Goal: Navigation & Orientation: Find specific page/section

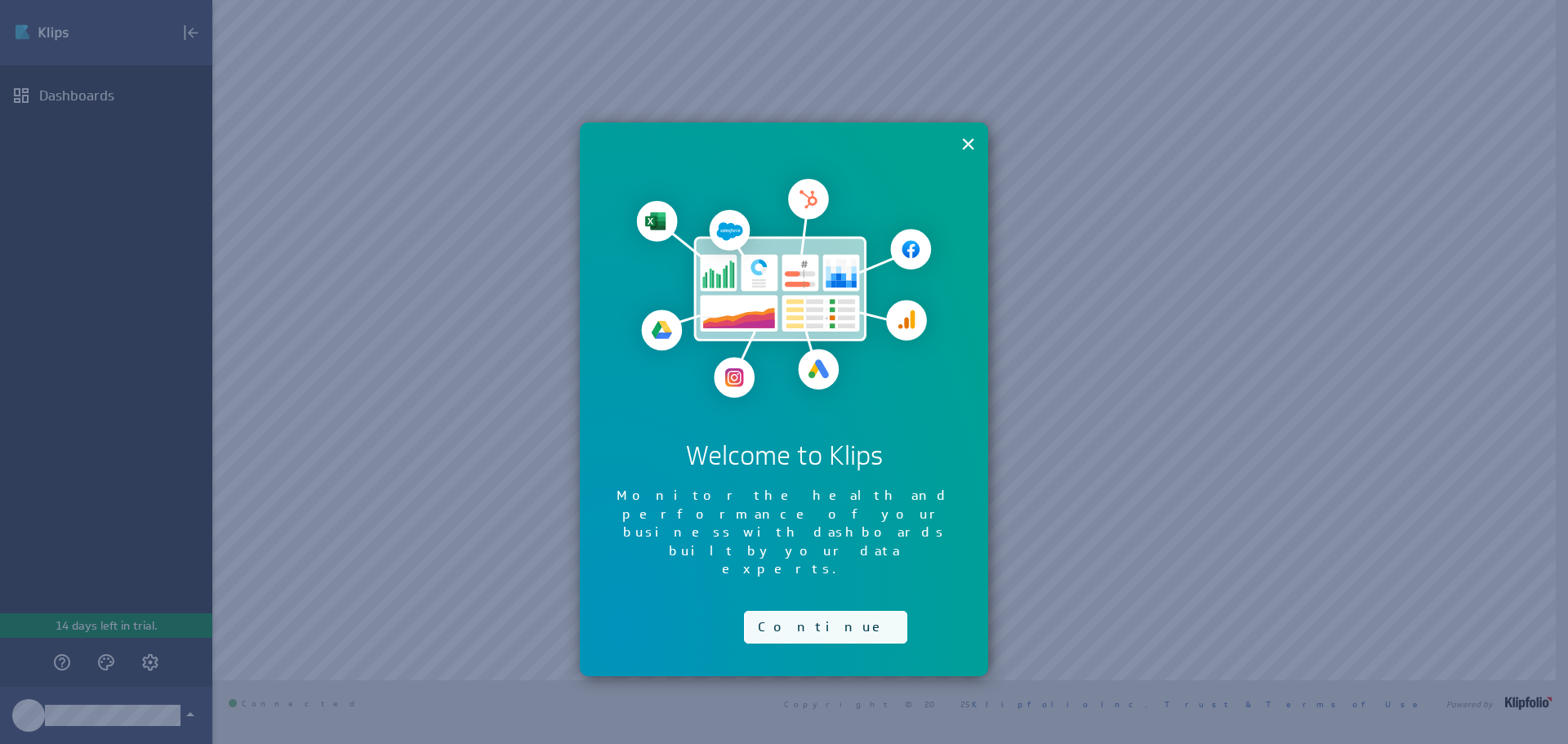
click at [779, 610] on button "Continue" at bounding box center [825, 626] width 163 height 32
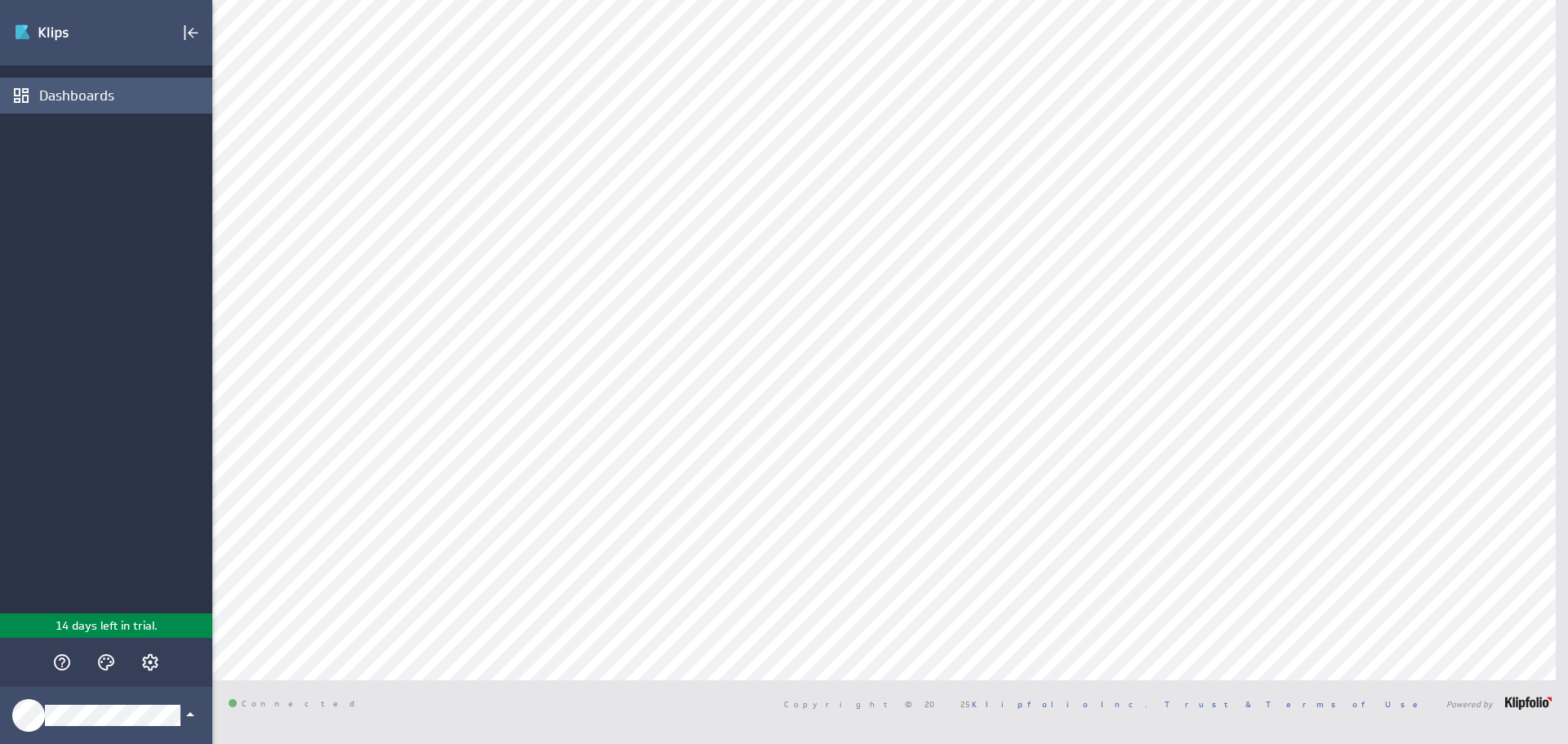
click at [71, 99] on div "Dashboards" at bounding box center [124, 95] width 169 height 18
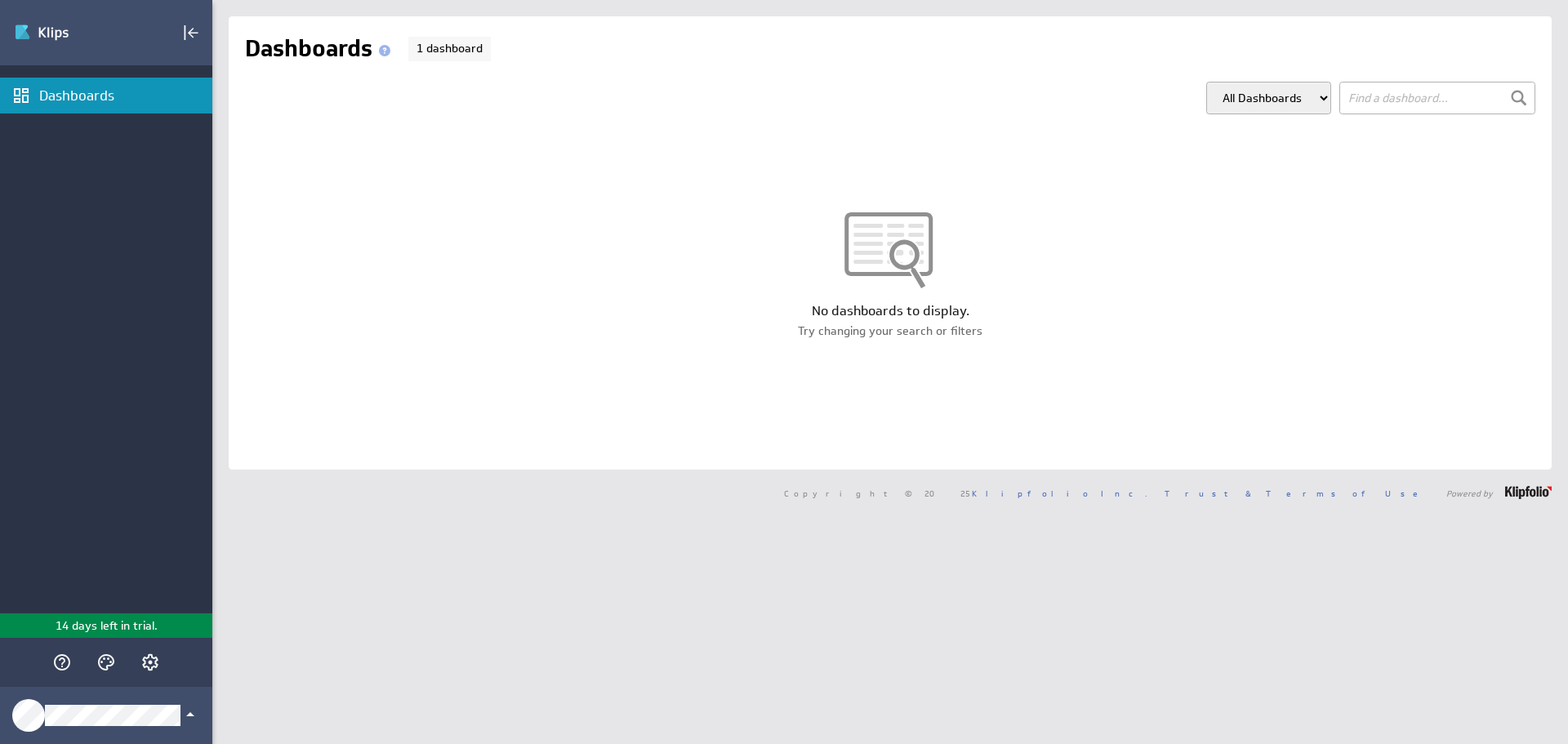
click at [135, 290] on div "Dashboards" at bounding box center [106, 339] width 212 height 547
click at [44, 101] on div "Dashboards" at bounding box center [124, 95] width 169 height 18
click at [152, 664] on icon "Account and settings" at bounding box center [150, 662] width 20 height 20
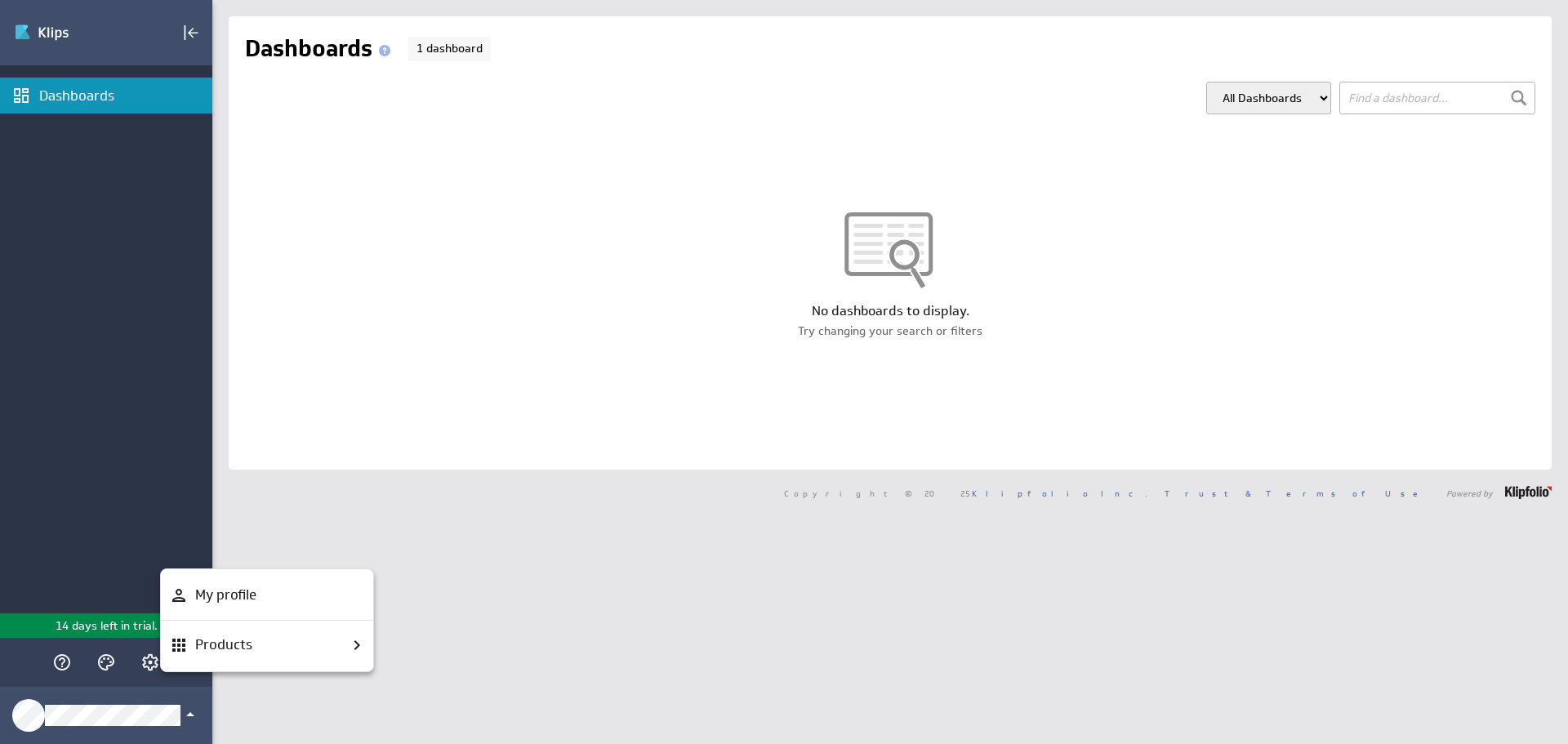
drag, startPoint x: 87, startPoint y: 520, endPoint x: 99, endPoint y: 738, distance: 218.3
click at [87, 520] on div at bounding box center [784, 372] width 1568 height 744
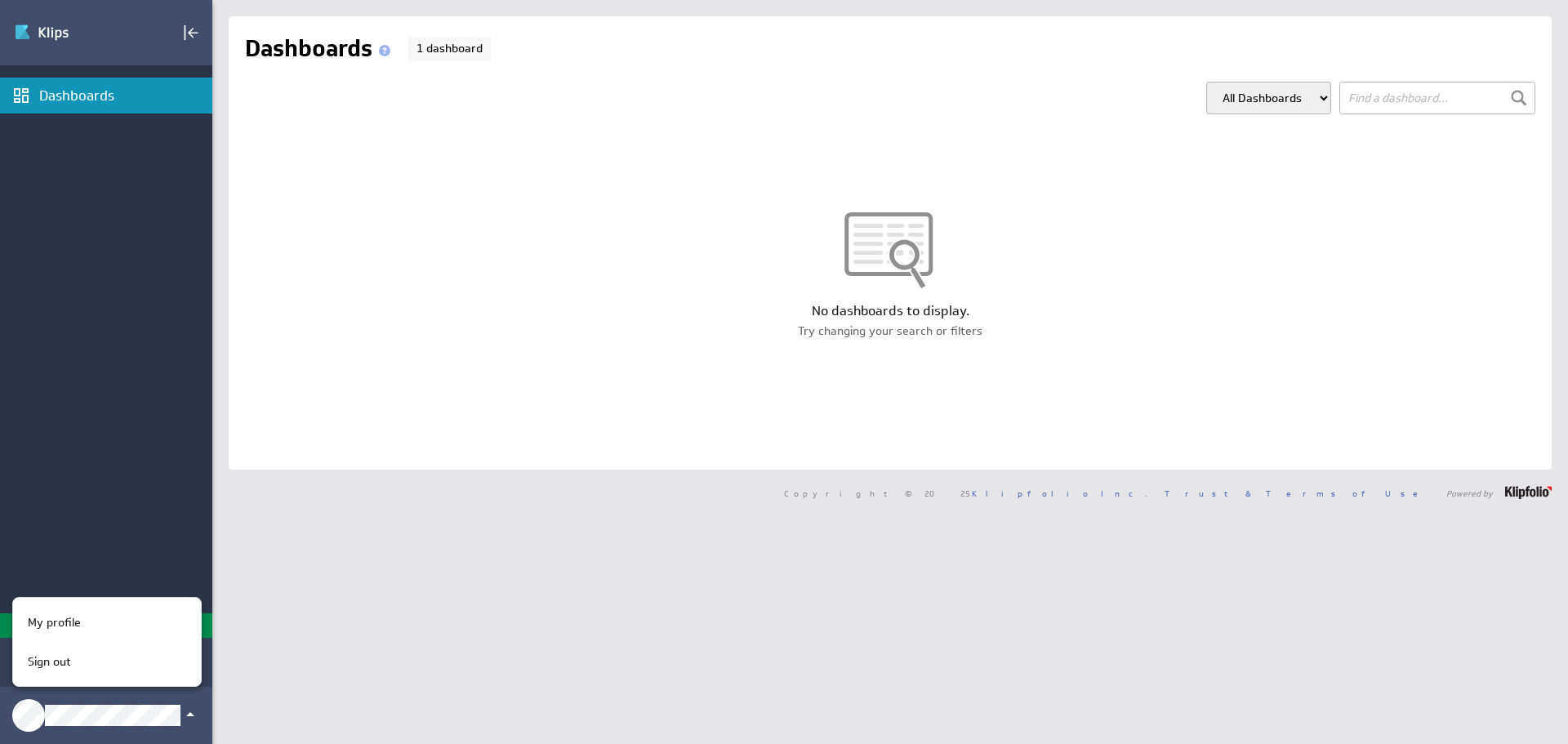
click at [92, 453] on div at bounding box center [784, 372] width 1568 height 744
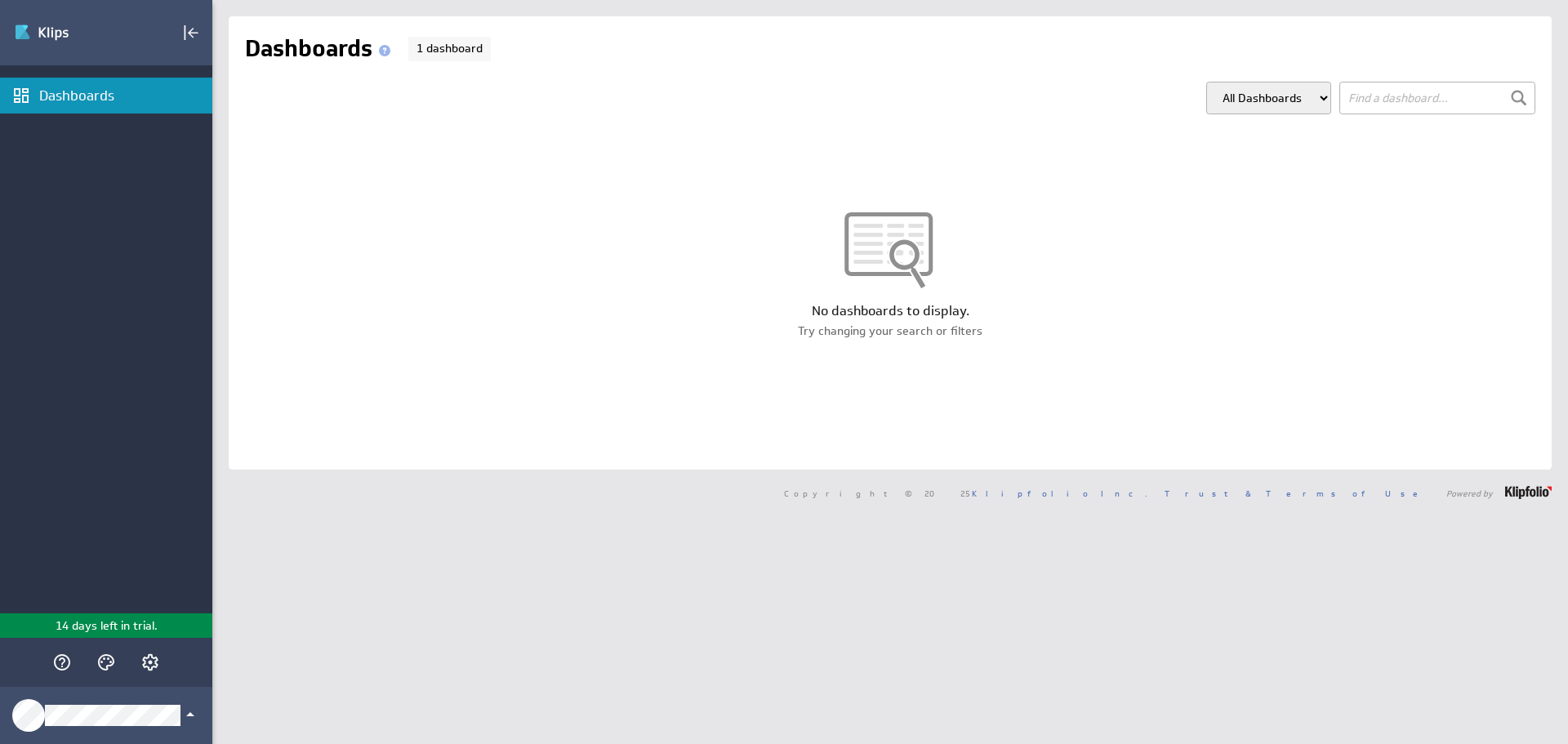
drag, startPoint x: 429, startPoint y: 134, endPoint x: 206, endPoint y: 68, distance: 232.6
click at [423, 130] on div "No dashboards to display. Try changing your search or filters" at bounding box center [890, 275] width 1322 height 289
click at [43, 20] on img "Go to Dashboards" at bounding box center [71, 32] width 114 height 26
click at [1270, 95] on select "All Dashboards My Dashboards" at bounding box center [1269, 97] width 125 height 32
click at [1206, 81] on select "All Dashboards My Dashboards" at bounding box center [1269, 97] width 125 height 32
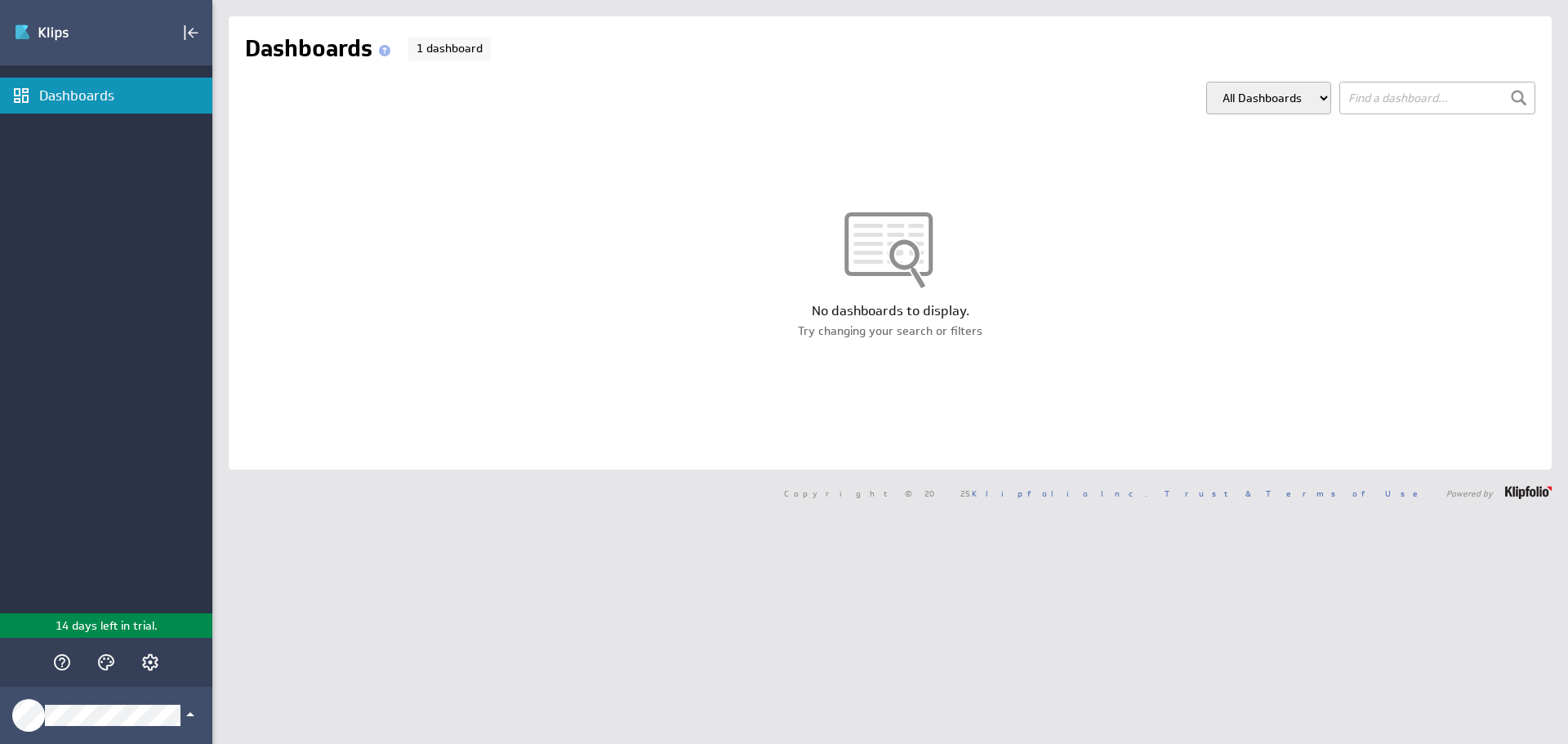
drag, startPoint x: 1054, startPoint y: 377, endPoint x: 415, endPoint y: 210, distance: 660.5
click at [1051, 375] on div "No dashboards to display. Try changing your search or filters" at bounding box center [890, 275] width 1322 height 289
click at [111, 661] on circle "Themes" at bounding box center [110, 661] width 2 height 2
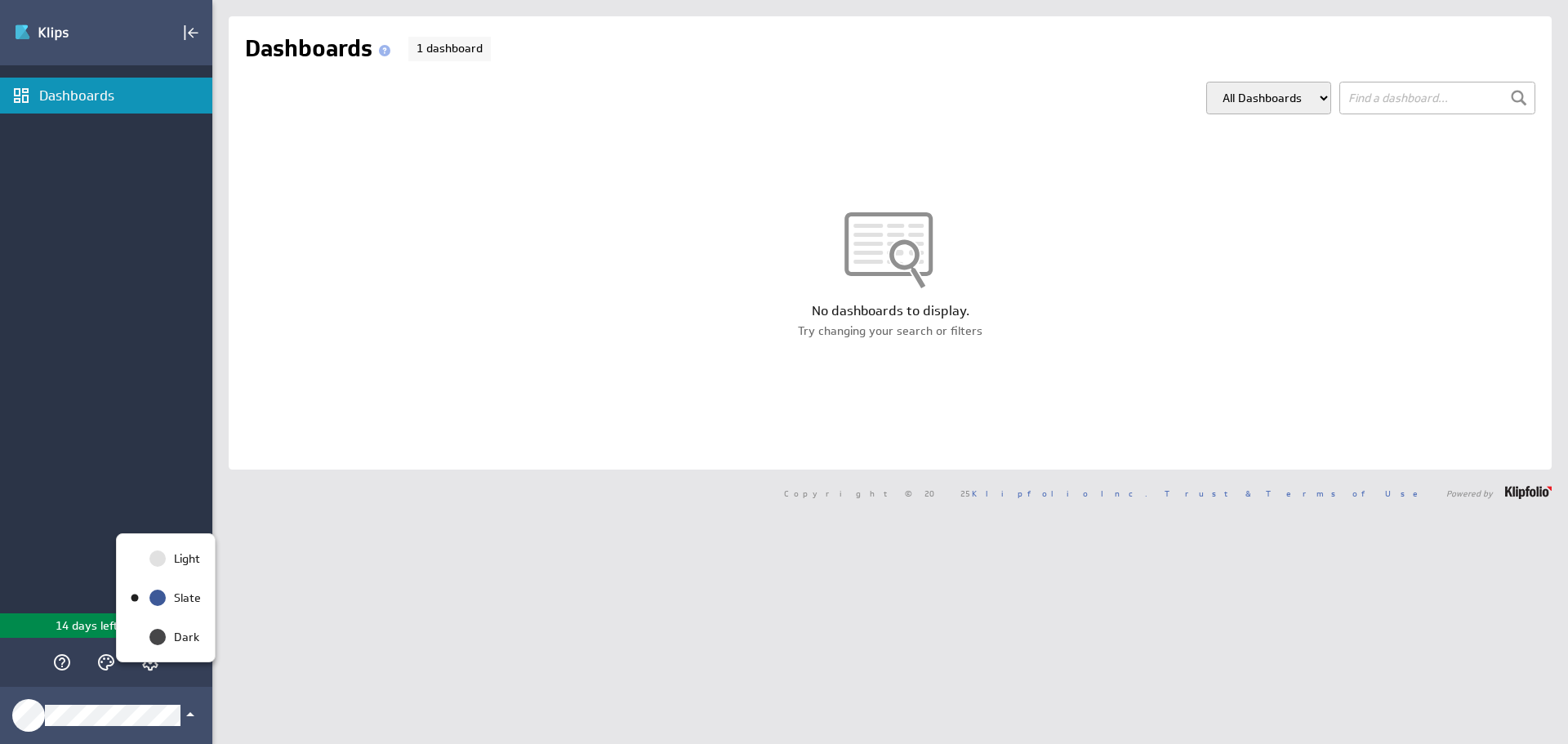
click at [61, 660] on div at bounding box center [784, 372] width 1568 height 744
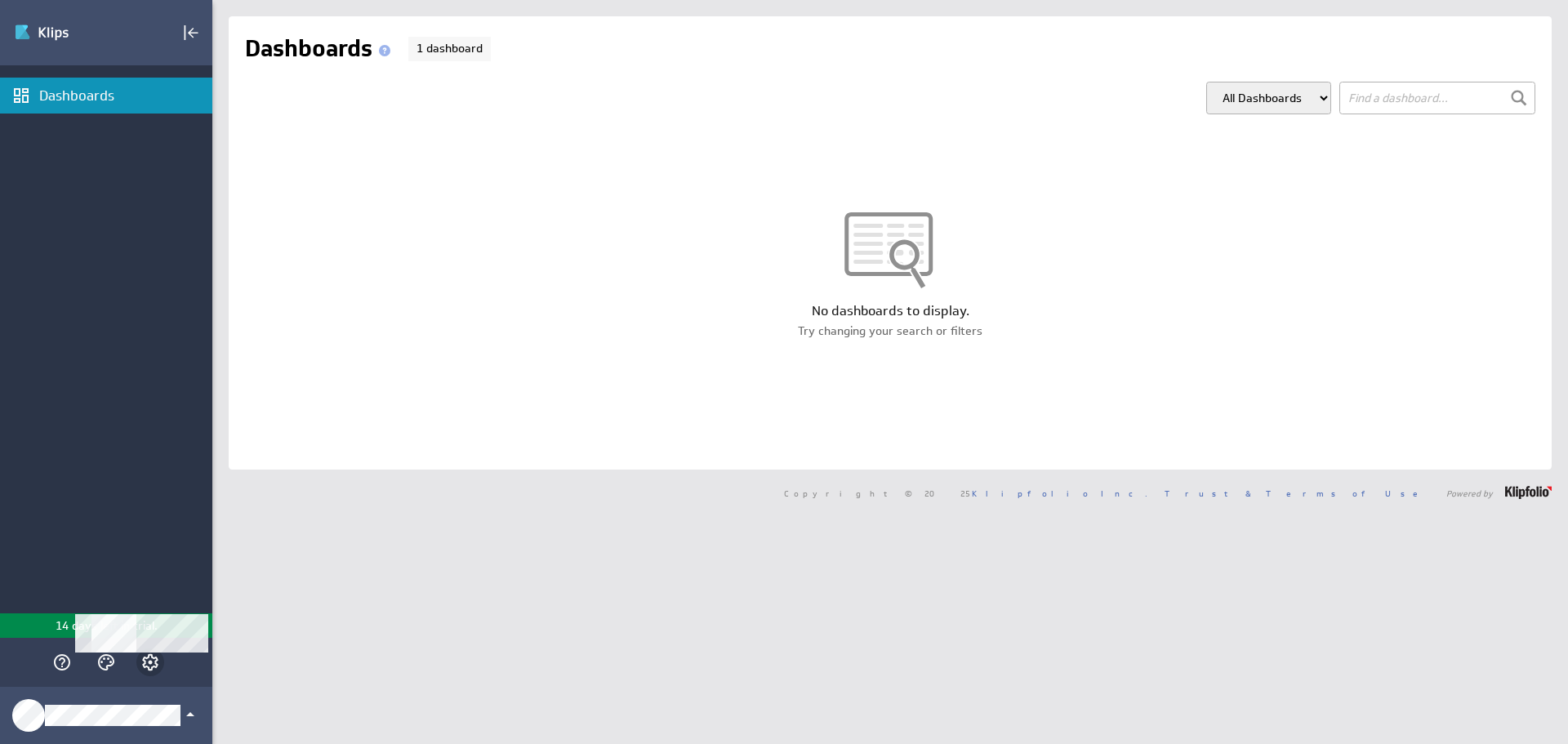
click at [146, 667] on icon "Account and settings" at bounding box center [150, 662] width 17 height 17
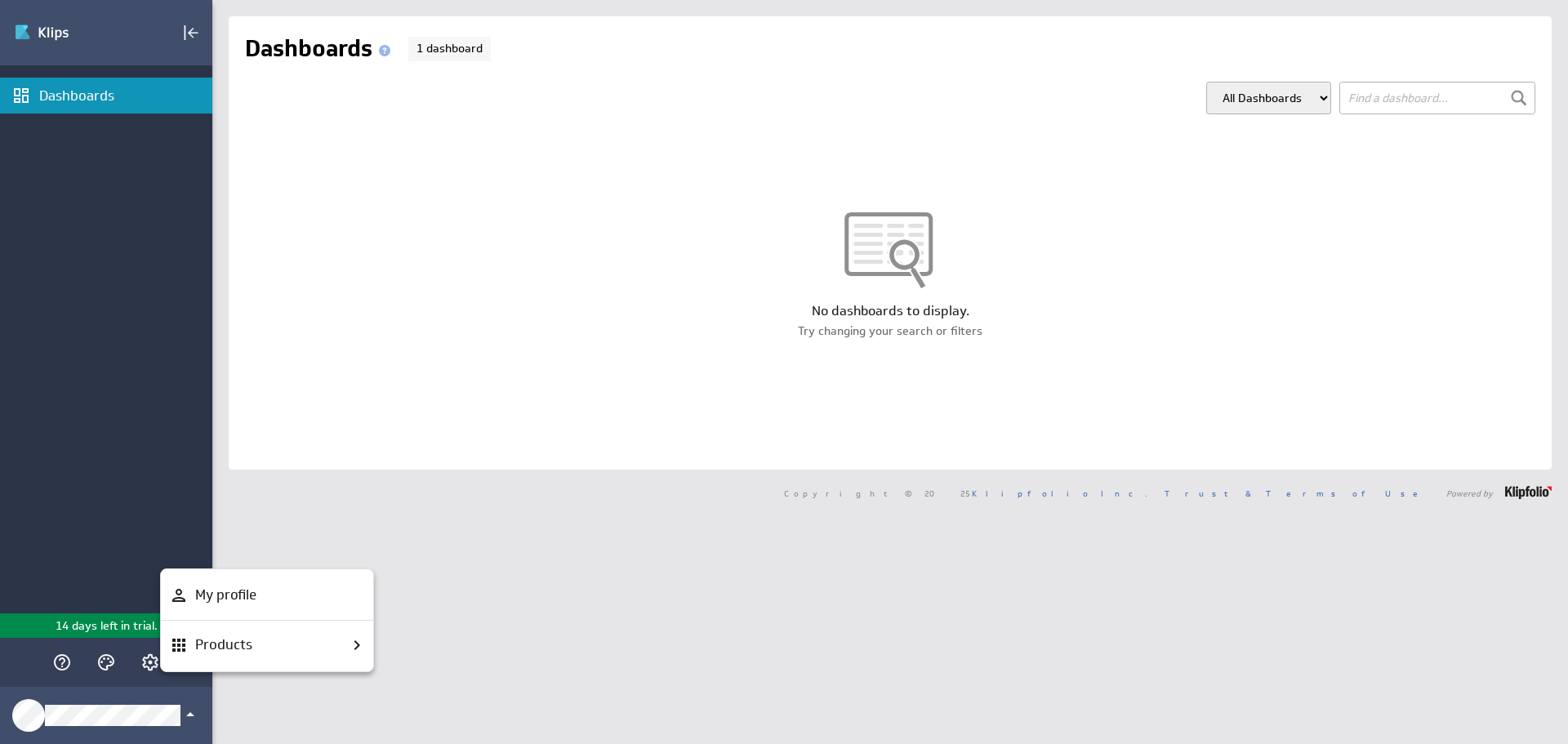
drag, startPoint x: 134, startPoint y: 459, endPoint x: 149, endPoint y: 727, distance: 268.4
click at [138, 474] on div at bounding box center [784, 372] width 1568 height 744
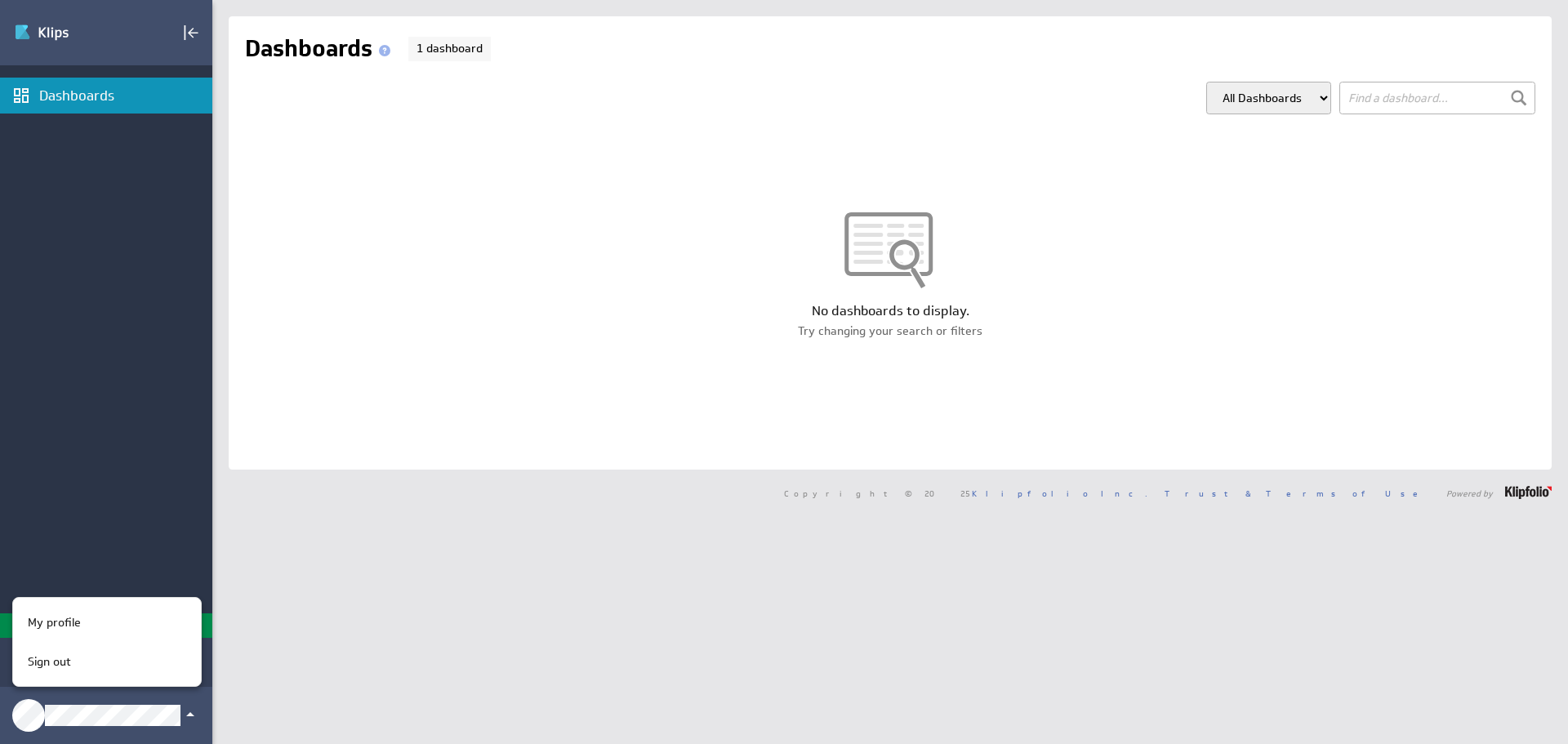
click at [120, 333] on div at bounding box center [784, 372] width 1568 height 744
